Goal: Task Accomplishment & Management: Manage account settings

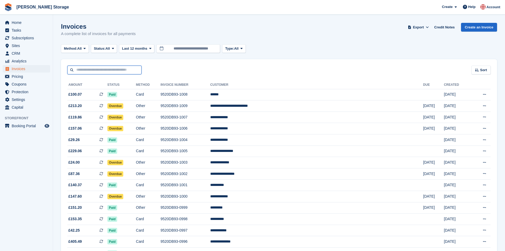
click at [114, 69] on input "text" at bounding box center [104, 70] width 74 height 9
type input "******"
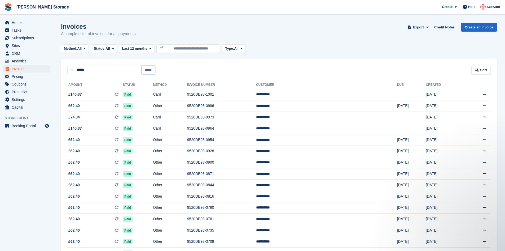
click at [149, 70] on input "*****" at bounding box center [149, 70] width 14 height 9
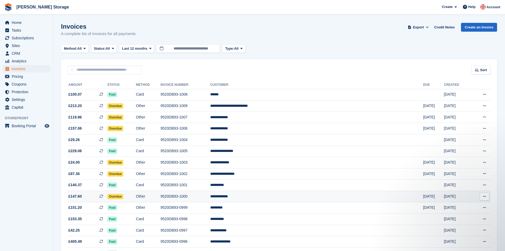
click at [136, 196] on td "Overdue" at bounding box center [121, 196] width 29 height 11
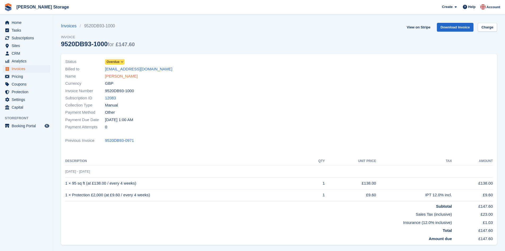
click at [119, 77] on link "[PERSON_NAME]" at bounding box center [121, 76] width 33 height 6
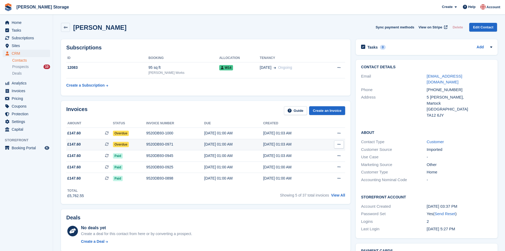
click at [164, 145] on div "9520DB93-0971" at bounding box center [175, 144] width 58 height 6
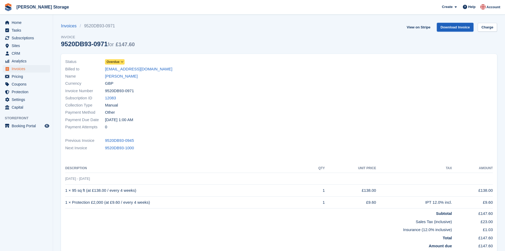
click at [450, 28] on link "Download Invoice" at bounding box center [455, 27] width 37 height 9
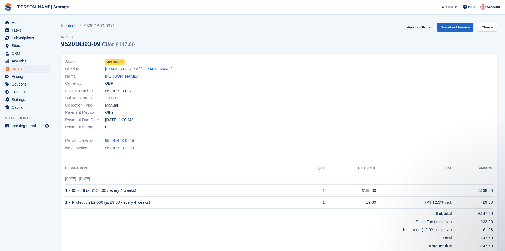
click at [121, 62] on icon at bounding box center [122, 61] width 3 height 3
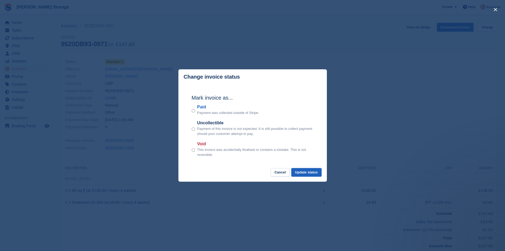
click at [318, 175] on button "Update status" at bounding box center [307, 172] width 30 height 9
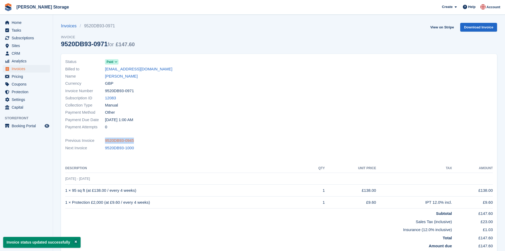
drag, startPoint x: 136, startPoint y: 138, endPoint x: 105, endPoint y: 140, distance: 30.5
click at [105, 140] on div "Previous Invoice 9520DB93-0945" at bounding box center [279, 140] width 428 height 7
copy link "9520DB93-0945"
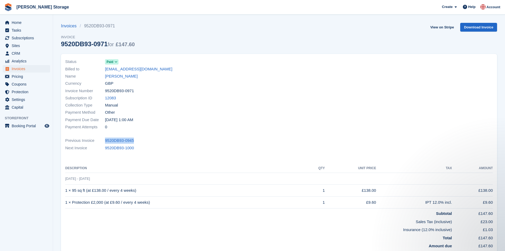
drag, startPoint x: 134, startPoint y: 89, endPoint x: 105, endPoint y: 90, distance: 28.5
click at [105, 90] on div "Invoice Number 9520DB93-0971" at bounding box center [170, 90] width 211 height 7
copy span "9520DB93-0971"
click at [468, 27] on link "Download Invoice" at bounding box center [479, 27] width 37 height 9
click at [74, 25] on link "Invoices" at bounding box center [70, 26] width 19 height 6
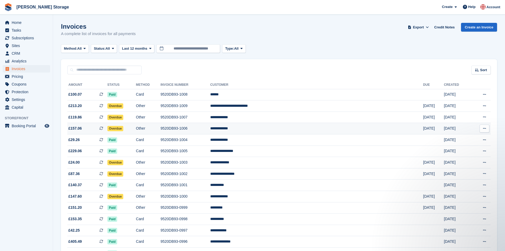
click at [210, 128] on td "9520DB93-1006" at bounding box center [186, 128] width 50 height 11
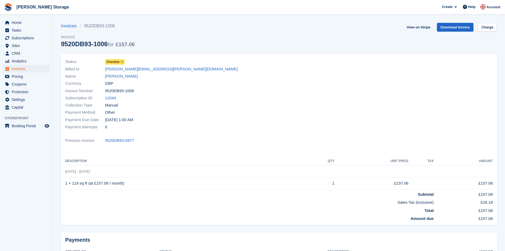
click at [122, 62] on icon at bounding box center [122, 61] width 3 height 3
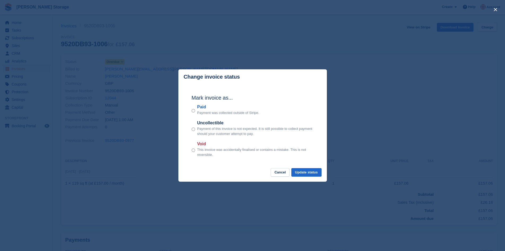
click at [196, 110] on div "Paid Payment was collected outside of Stripe." at bounding box center [253, 110] width 122 height 12
click at [304, 170] on button "Update status" at bounding box center [307, 172] width 30 height 9
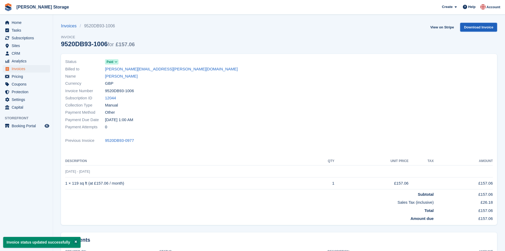
click at [474, 27] on link "Download Invoice" at bounding box center [479, 27] width 37 height 9
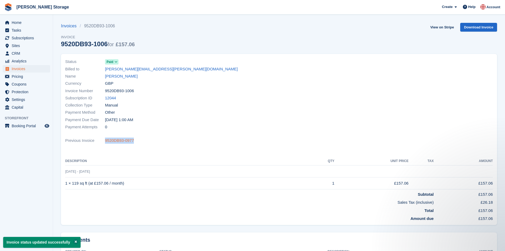
drag, startPoint x: 135, startPoint y: 141, endPoint x: 105, endPoint y: 141, distance: 30.0
click at [105, 141] on div "Previous Invoice 9520DB93-0977" at bounding box center [279, 140] width 428 height 7
copy link "9520DB93-0977"
drag, startPoint x: 133, startPoint y: 90, endPoint x: 105, endPoint y: 89, distance: 27.3
click at [105, 89] on span "9520DB93-1006" at bounding box center [119, 91] width 29 height 6
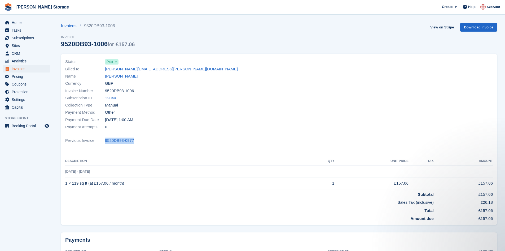
copy span "9520DB93-1006"
drag, startPoint x: 67, startPoint y: 26, endPoint x: 78, endPoint y: 31, distance: 11.8
click at [67, 27] on link "Invoices" at bounding box center [70, 26] width 19 height 6
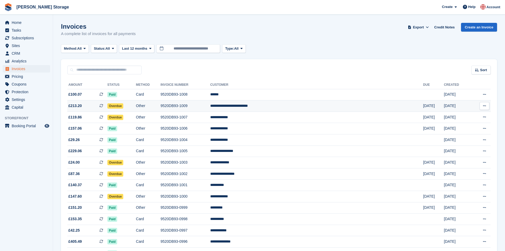
click at [210, 104] on td "9520DB93-1009" at bounding box center [186, 105] width 50 height 11
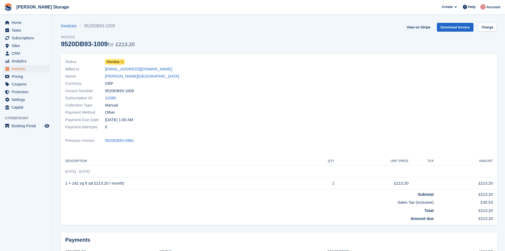
click at [121, 60] on span at bounding box center [122, 62] width 4 height 4
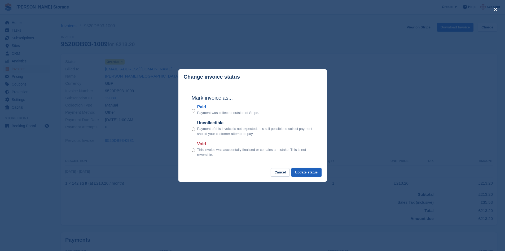
click at [315, 174] on button "Update status" at bounding box center [307, 172] width 30 height 9
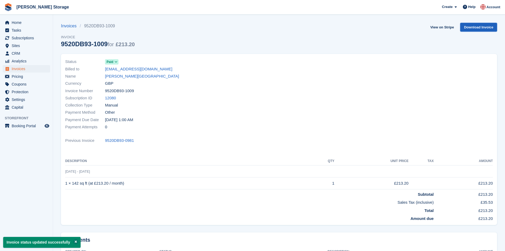
click at [471, 27] on link "Download Invoice" at bounding box center [479, 27] width 37 height 9
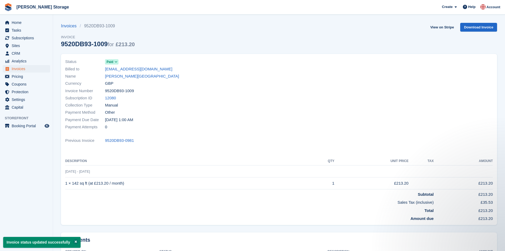
drag, startPoint x: 133, startPoint y: 139, endPoint x: 104, endPoint y: 139, distance: 29.2
click at [104, 139] on div "Previous Invoice 9520DB93-0981" at bounding box center [279, 140] width 428 height 7
copy div "9520DB93-0981"
drag, startPoint x: 138, startPoint y: 91, endPoint x: 106, endPoint y: 90, distance: 31.9
click at [106, 90] on div "Invoice Number 9520DB93-1009" at bounding box center [170, 90] width 211 height 7
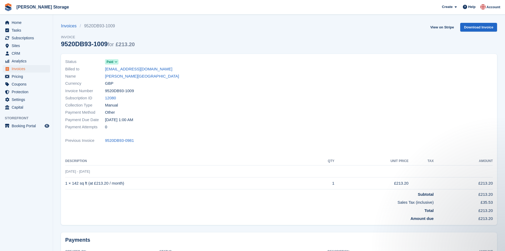
copy span "9520DB93-1009"
click at [72, 26] on link "Invoices" at bounding box center [70, 26] width 19 height 6
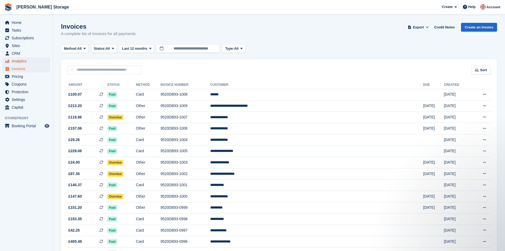
click at [25, 60] on span "Analytics" at bounding box center [28, 60] width 32 height 7
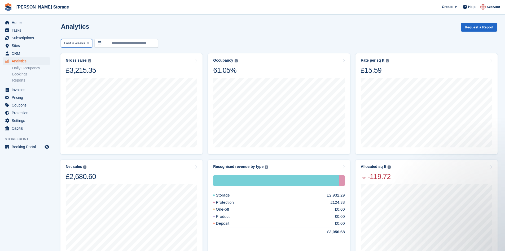
click at [73, 46] on button "Last 4 weeks" at bounding box center [76, 43] width 31 height 9
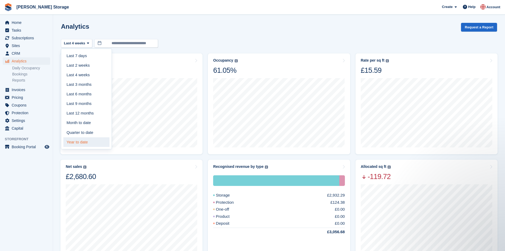
click at [79, 144] on link "Year to date" at bounding box center [86, 142] width 46 height 10
